Goal: Task Accomplishment & Management: Manage account settings

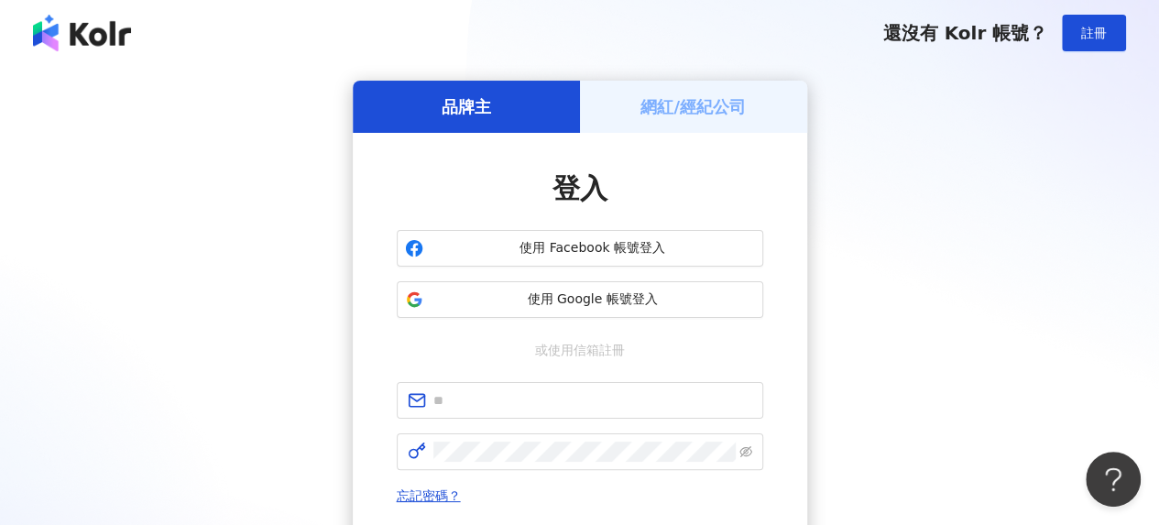
click at [673, 106] on h5 "網紅/經紀公司" at bounding box center [693, 106] width 105 height 23
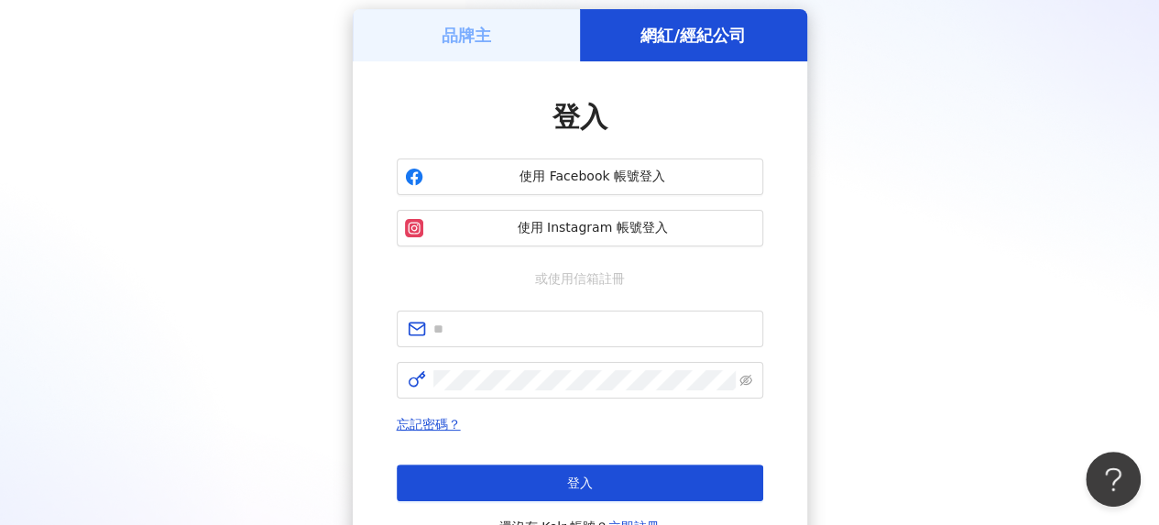
scroll to position [183, 0]
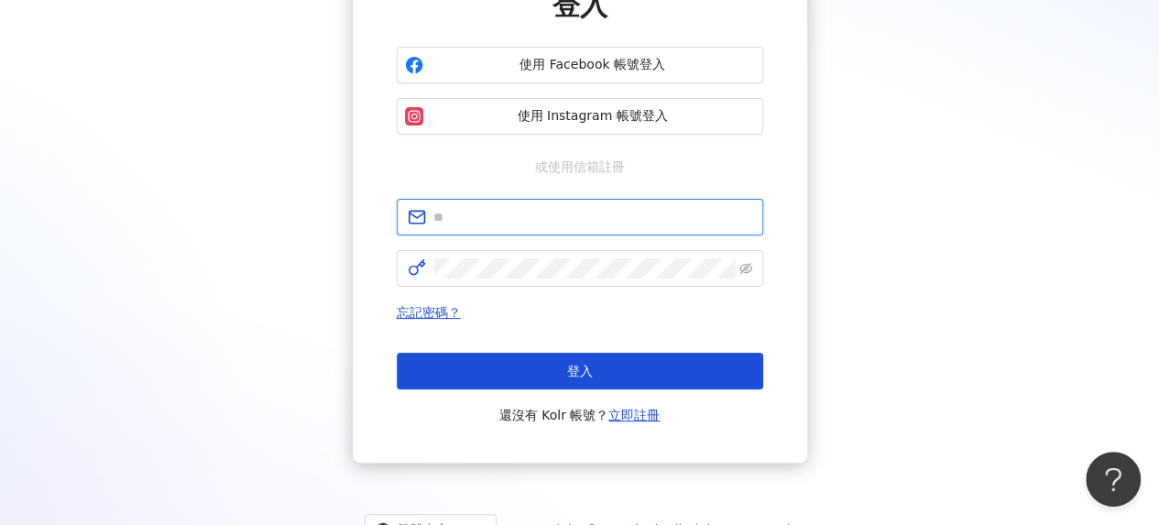
click at [526, 221] on input "text" at bounding box center [593, 217] width 319 height 20
type input "**********"
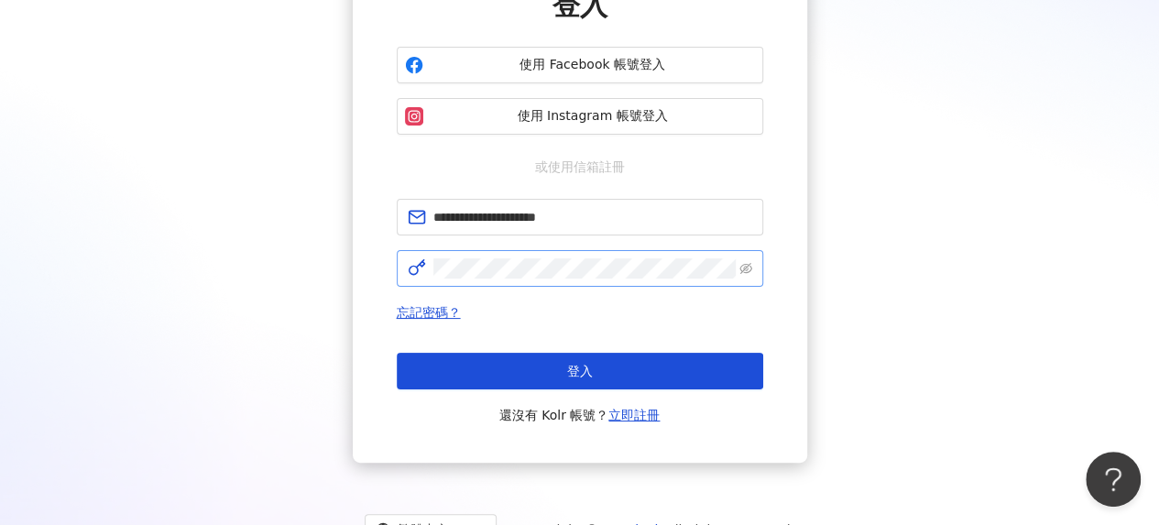
click at [513, 281] on span at bounding box center [580, 268] width 367 height 37
click button "登入" at bounding box center [580, 371] width 367 height 37
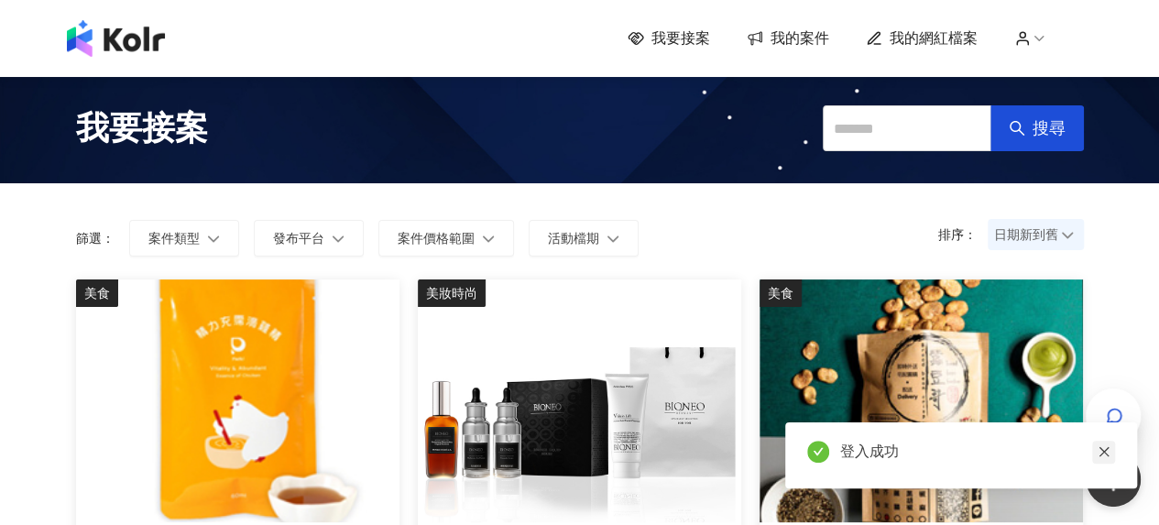
click at [1105, 451] on icon "close" at bounding box center [1104, 451] width 13 height 13
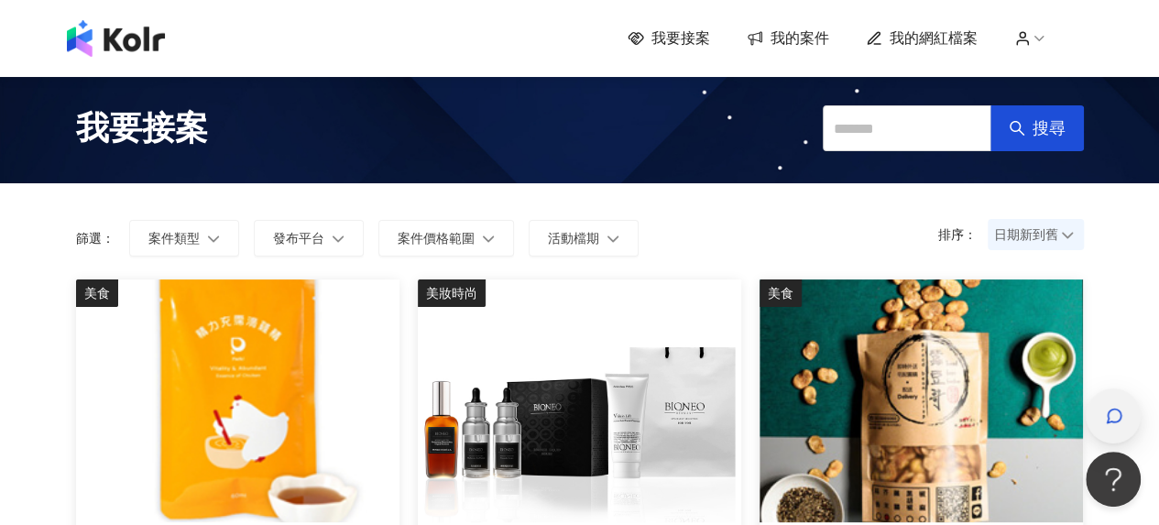
click at [1110, 409] on icon "button" at bounding box center [1114, 416] width 18 height 18
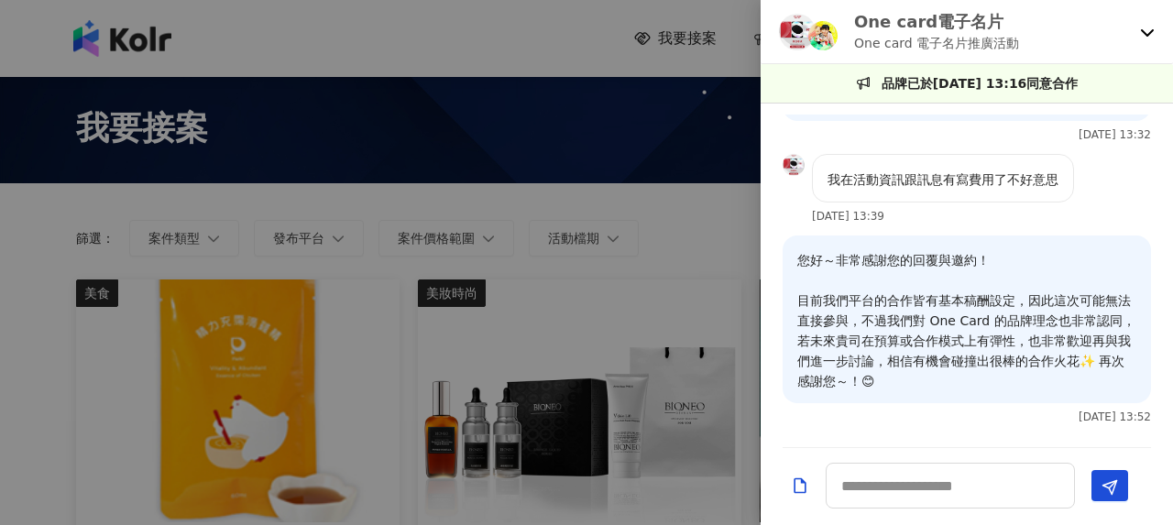
scroll to position [1933, 0]
click at [1159, 28] on div "One card電子名片 One card 電子名片推廣活動" at bounding box center [967, 32] width 412 height 64
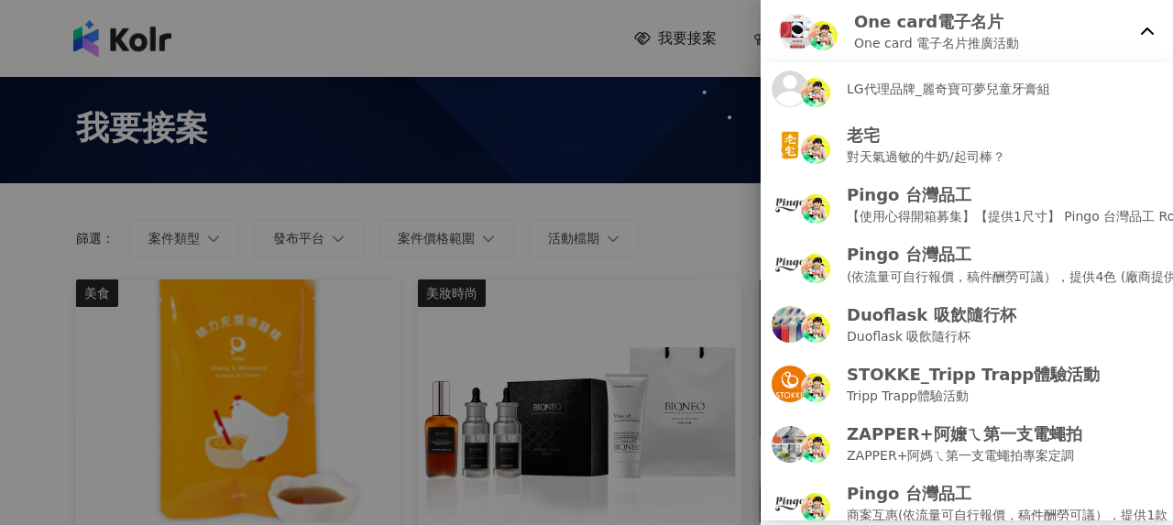
click at [1151, 30] on icon at bounding box center [1147, 32] width 15 height 15
